Goal: Task Accomplishment & Management: Use online tool/utility

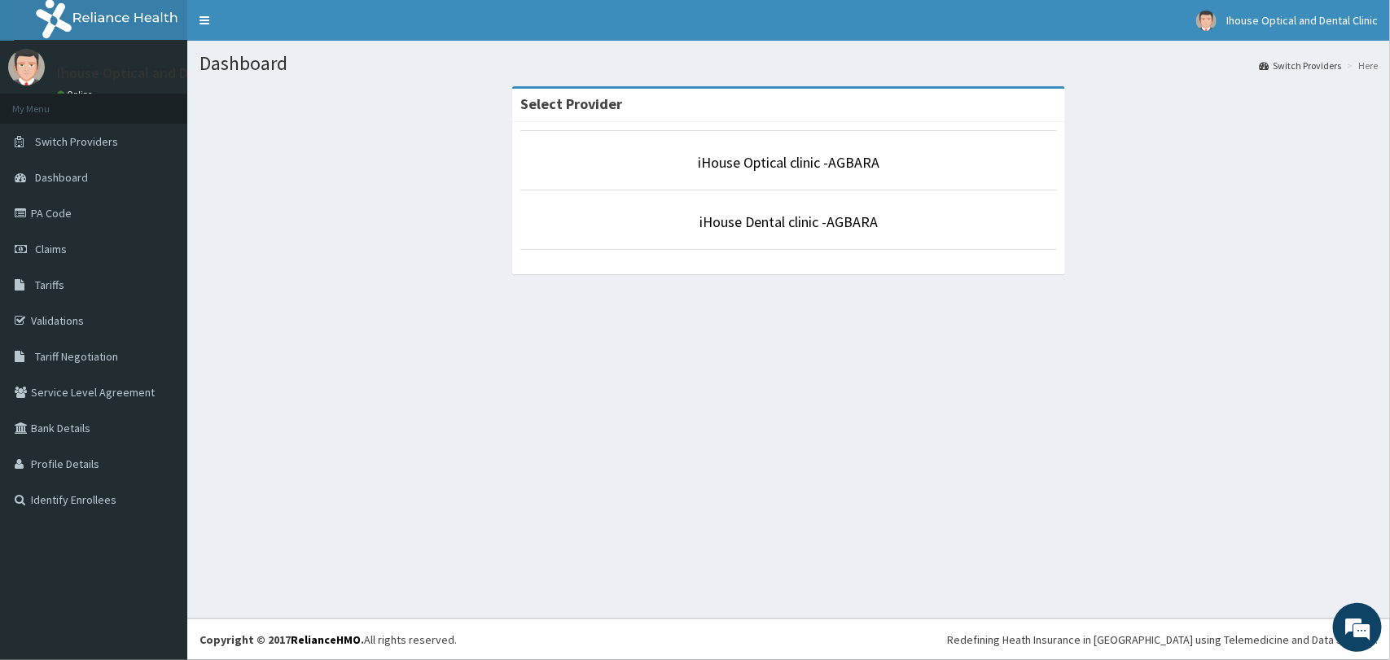
click at [733, 232] on p "iHouse Dental clinic -AGBARA" at bounding box center [788, 222] width 537 height 21
click at [762, 214] on link "iHouse Dental clinic -AGBARA" at bounding box center [789, 222] width 178 height 19
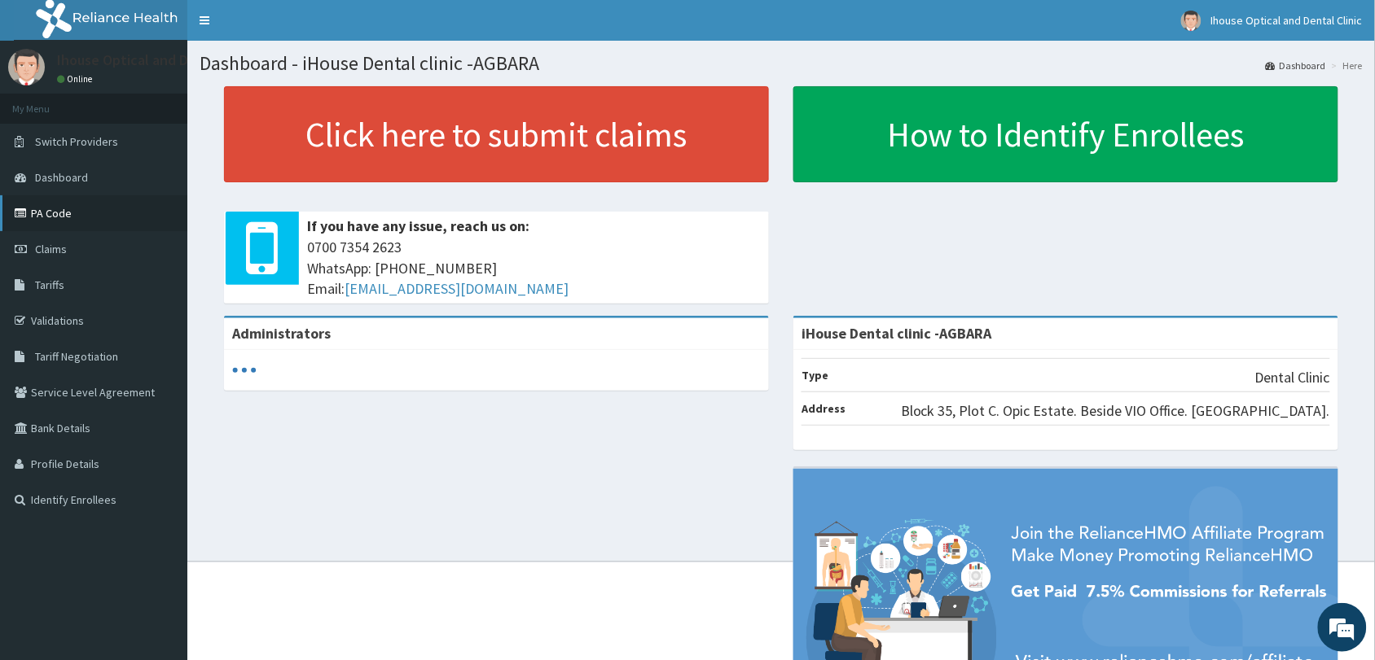
click at [96, 195] on link "PA Code" at bounding box center [93, 213] width 187 height 36
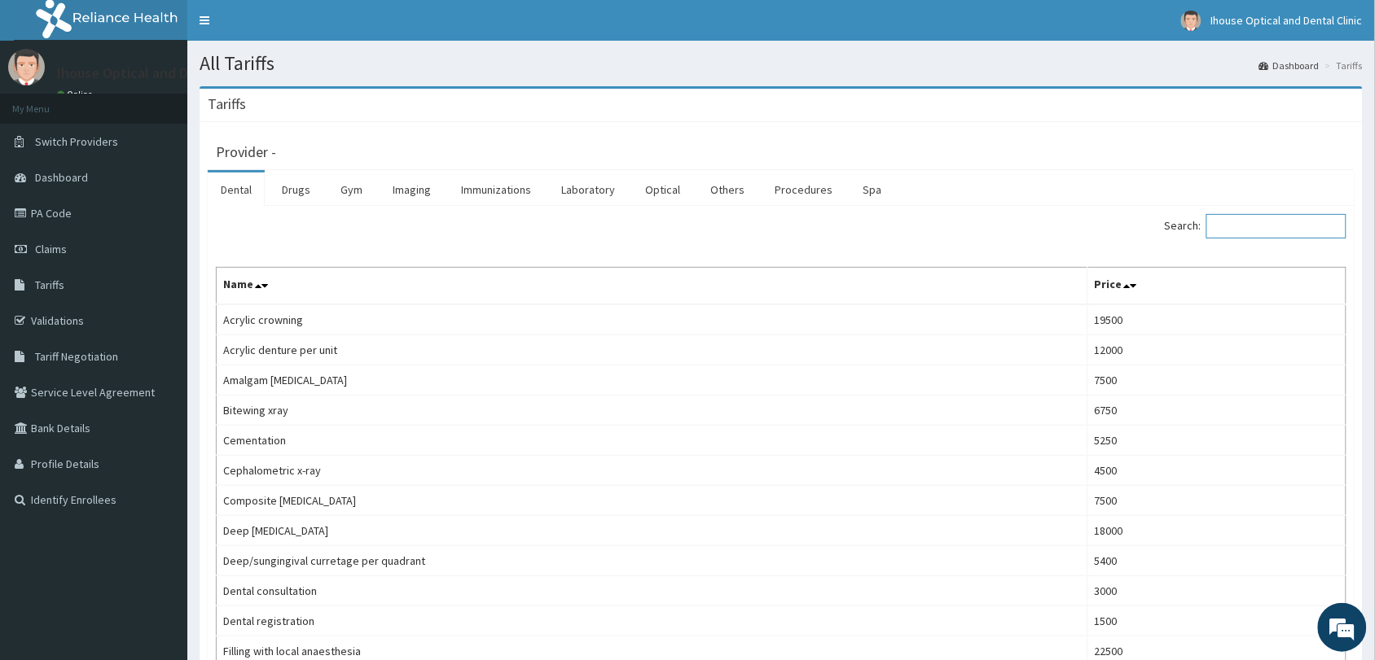
click at [1270, 228] on input "Search:" at bounding box center [1276, 226] width 140 height 24
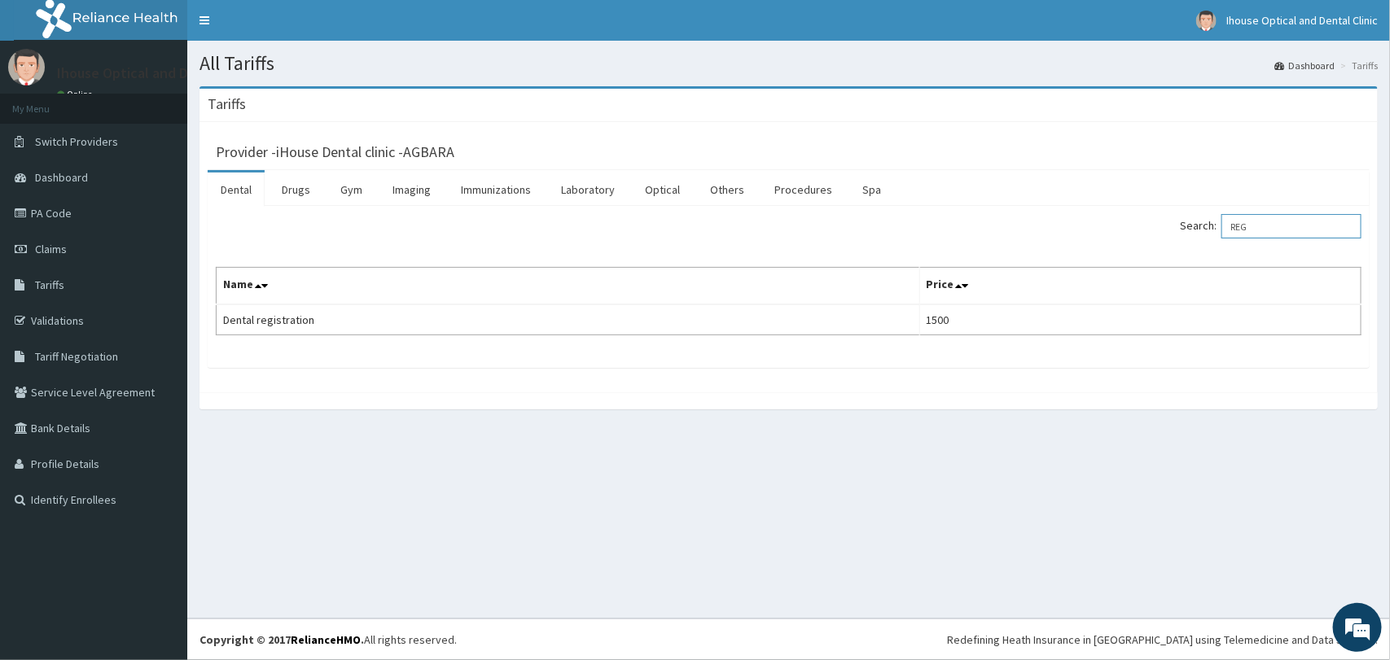
click at [1277, 235] on input "REG" at bounding box center [1292, 226] width 140 height 24
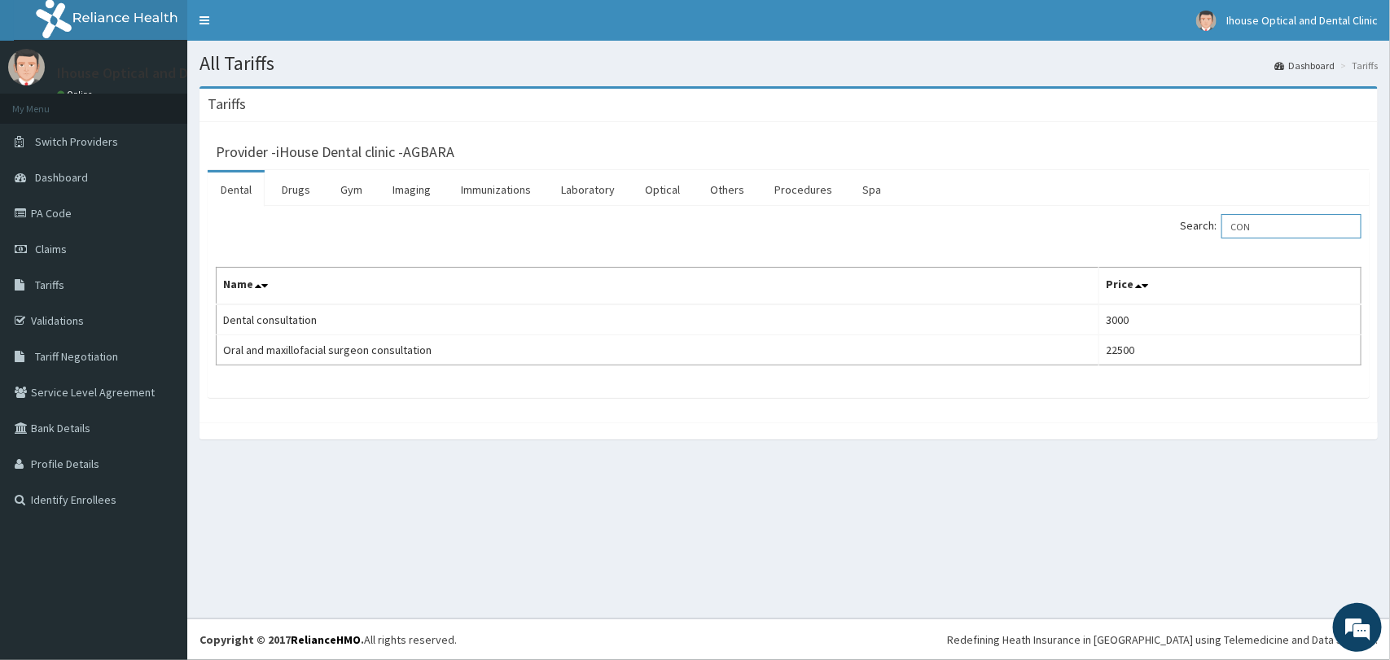
click at [1280, 233] on input "CON" at bounding box center [1292, 226] width 140 height 24
click at [1279, 233] on input "CON" at bounding box center [1292, 226] width 140 height 24
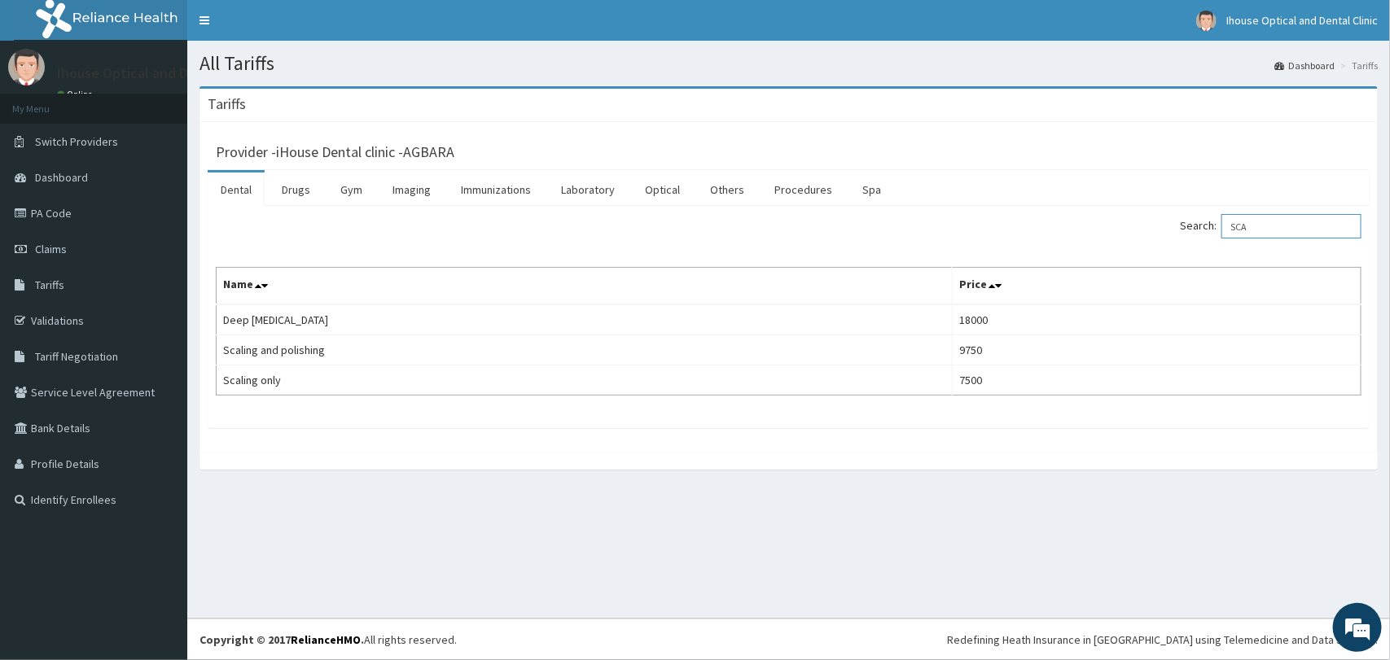
click at [1248, 222] on input "SCA" at bounding box center [1292, 226] width 140 height 24
click at [1247, 222] on input "SCA" at bounding box center [1292, 226] width 140 height 24
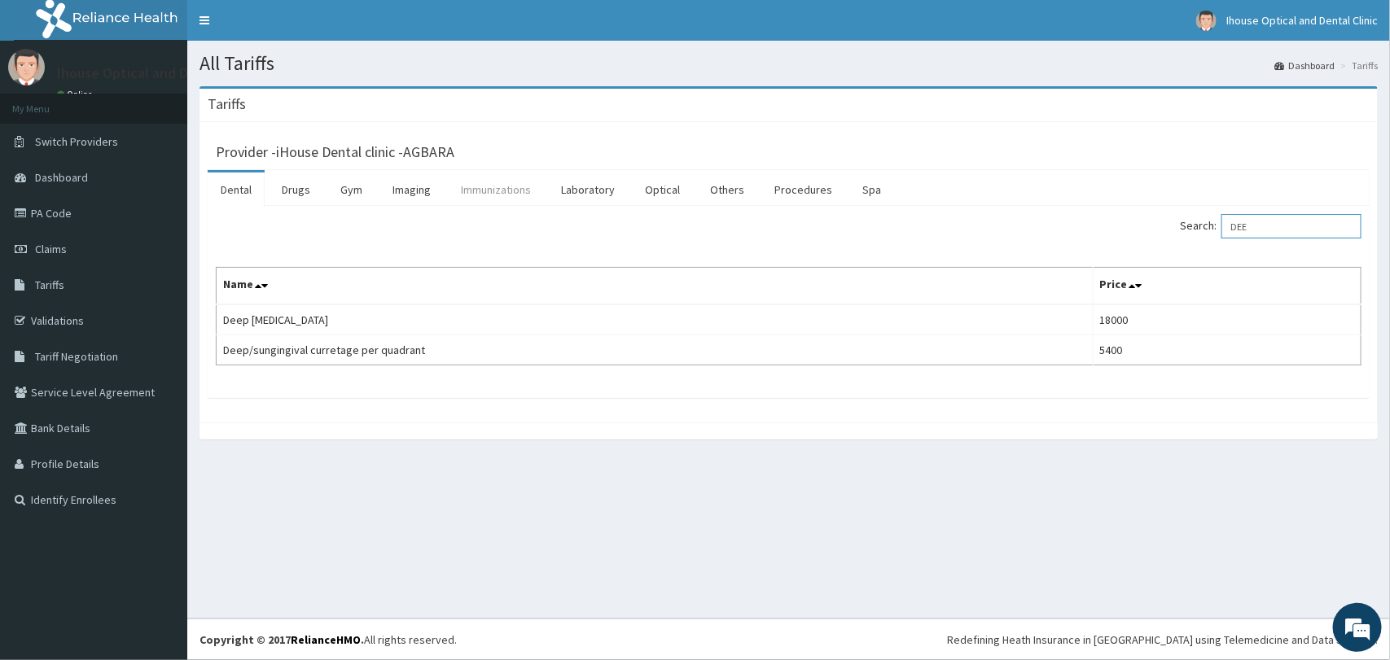
type input "DEE"
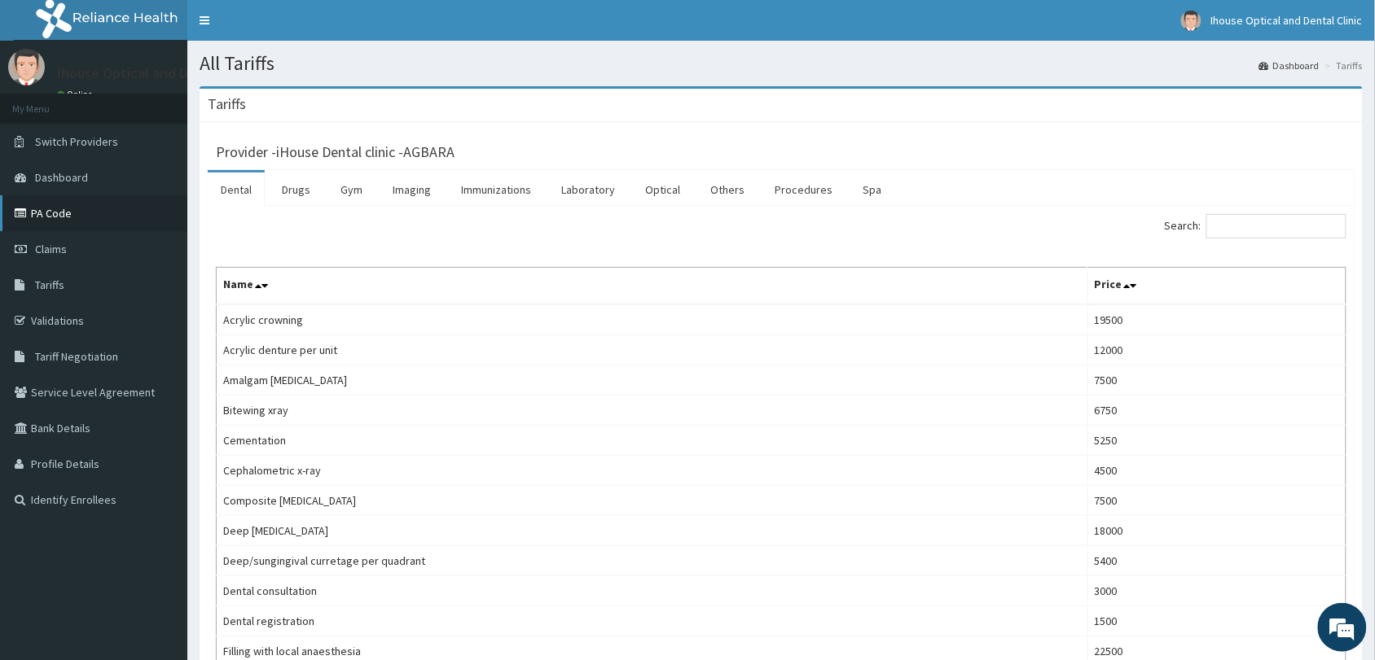
click at [63, 213] on link "PA Code" at bounding box center [93, 213] width 187 height 36
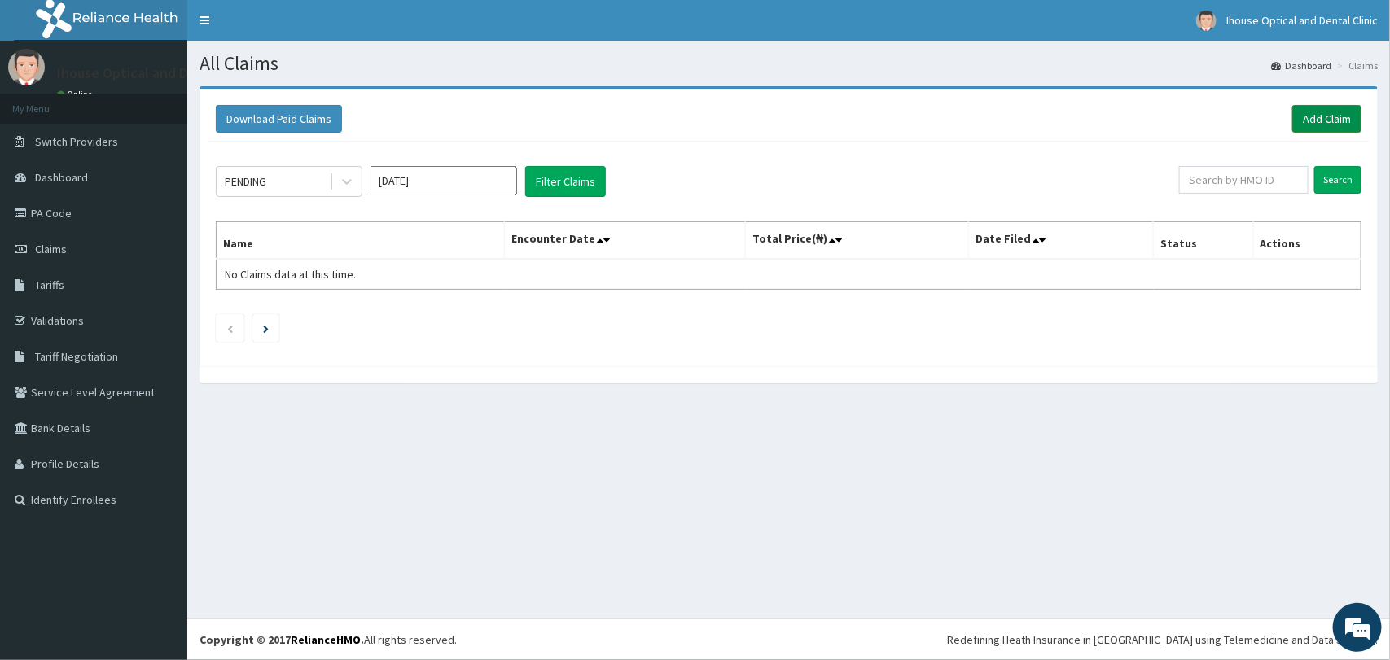
click at [1323, 125] on link "Add Claim" at bounding box center [1326, 119] width 69 height 28
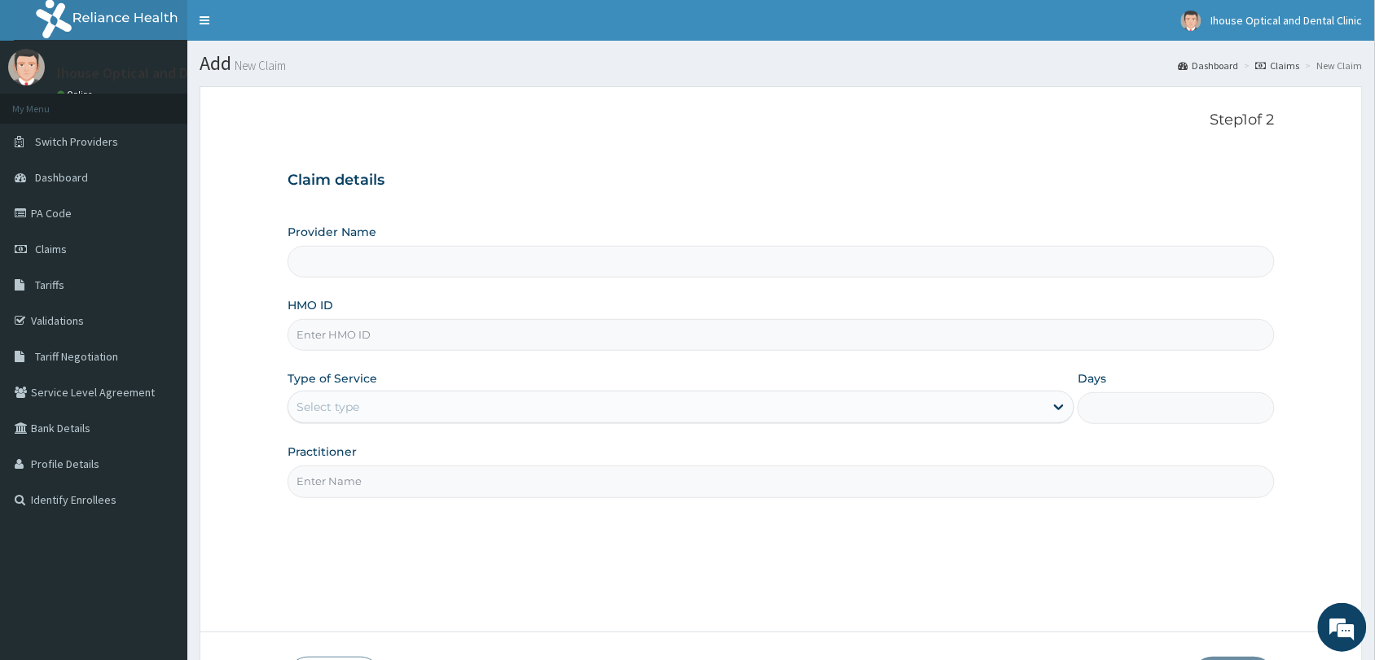
type input "iHouse Dental clinic -AGBARA"
click at [71, 218] on link "PA Code" at bounding box center [93, 213] width 187 height 36
